Goal: Transaction & Acquisition: Purchase product/service

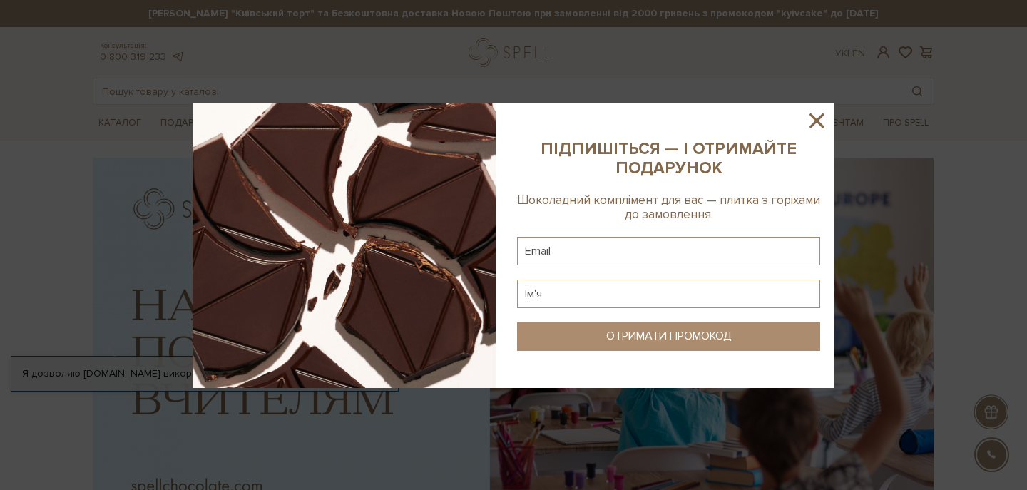
click at [822, 123] on icon at bounding box center [816, 120] width 24 height 24
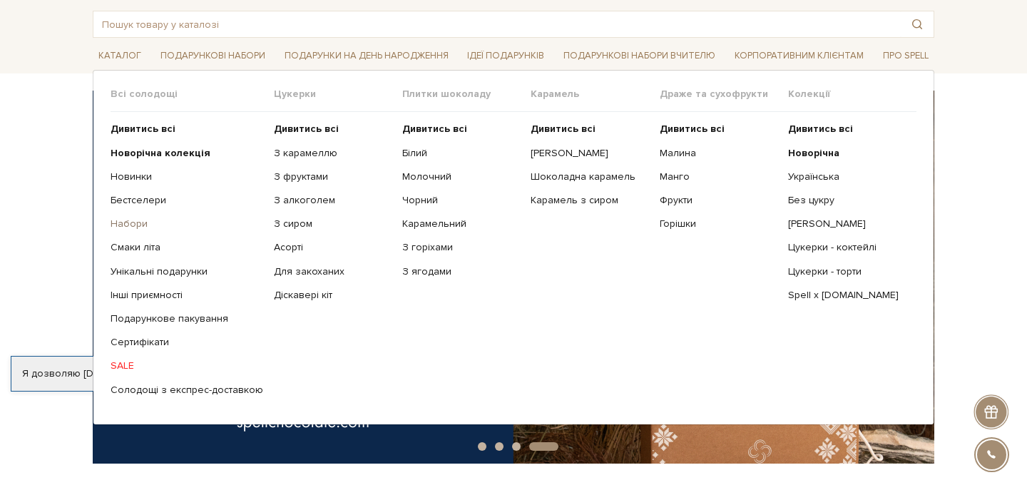
scroll to position [69, 0]
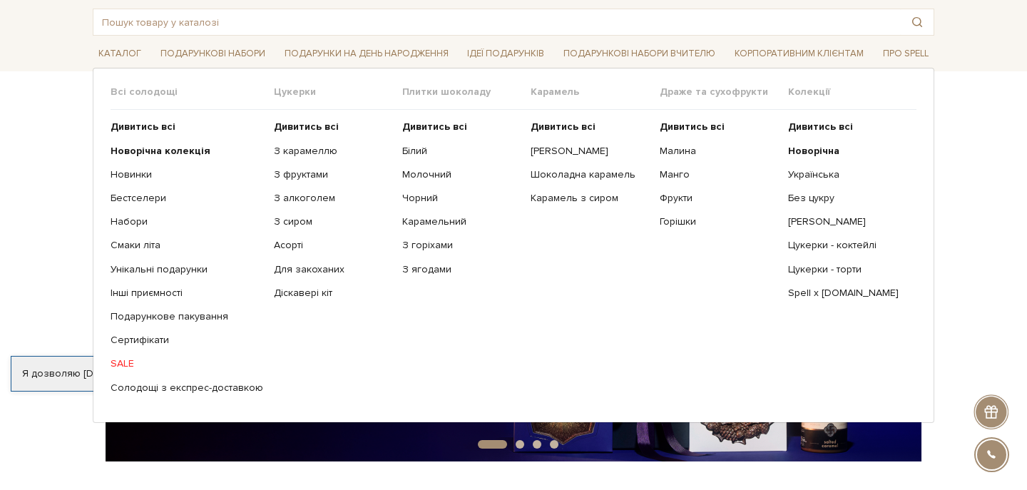
click at [118, 358] on link "SALE" at bounding box center [187, 363] width 153 height 13
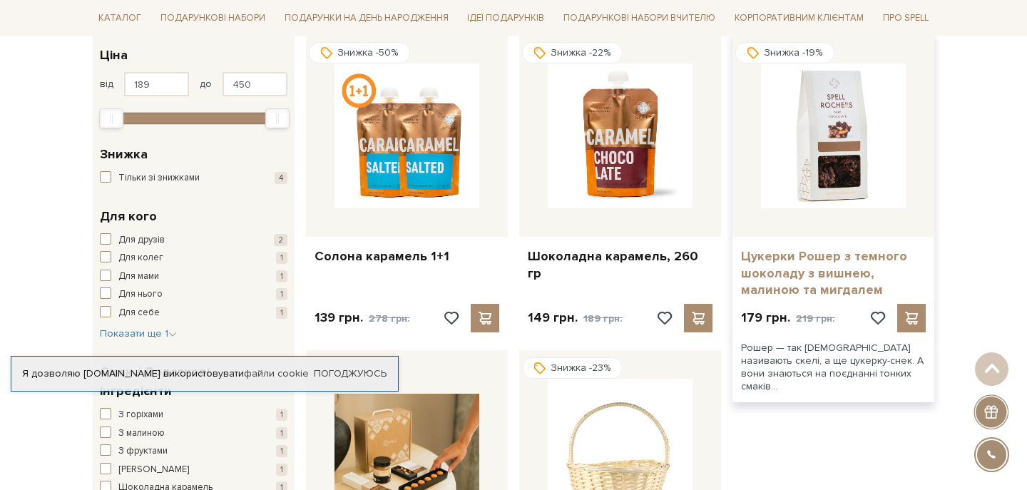
scroll to position [239, 0]
click at [841, 263] on link "Цукерки Рошер з темного шоколаду з вишнею, малиною та мигдалем" at bounding box center [833, 273] width 185 height 50
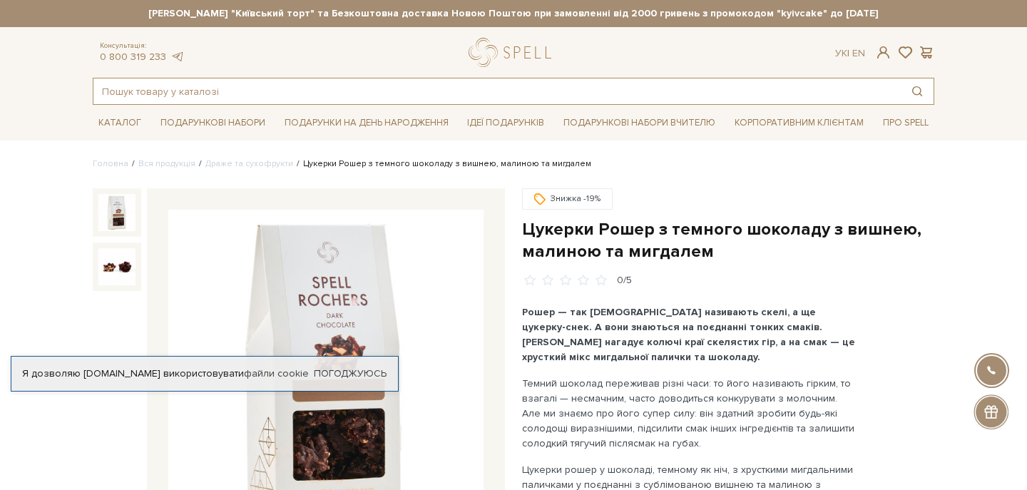
click at [145, 90] on input "text" at bounding box center [496, 91] width 807 height 26
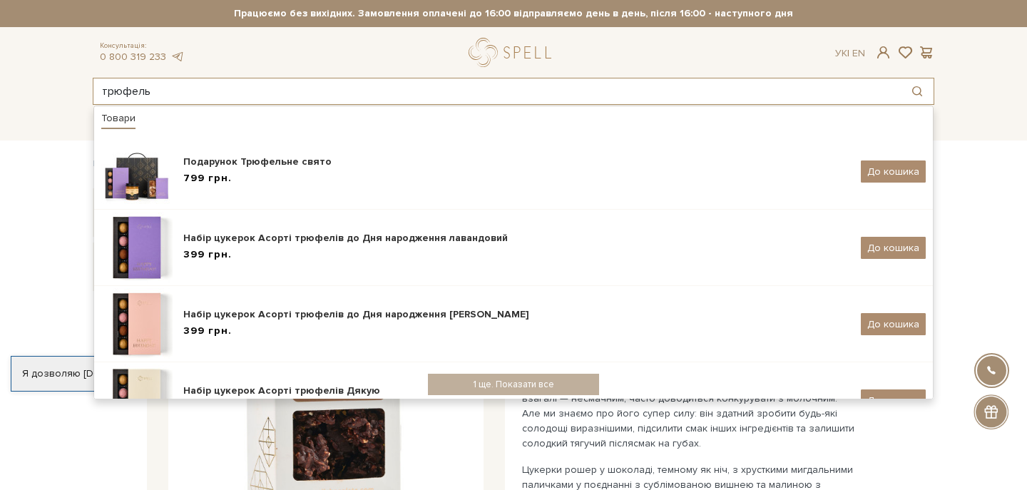
type input "трюфель"
